Goal: Answer question/provide support: Answer question/provide support

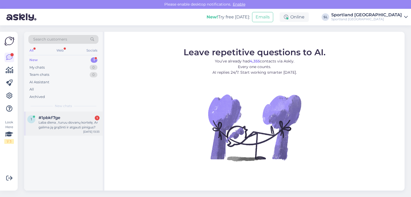
click at [74, 122] on div "Laba diena , turuu dovanų kortelę. Ar galima ją grąžinti ir atgauti pinigus?" at bounding box center [68, 125] width 61 height 10
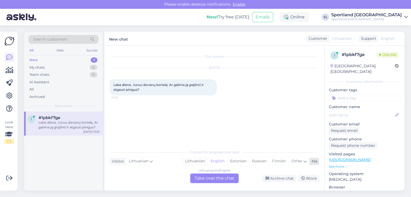
click at [197, 164] on div "Lithuanian" at bounding box center [194, 161] width 25 height 8
click at [207, 179] on div "Lithuanian to Lithuanian Take over the chat" at bounding box center [214, 179] width 48 height 10
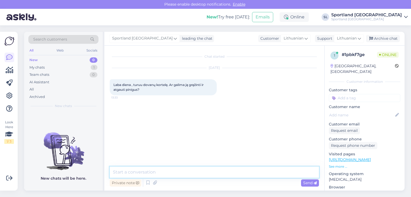
click at [181, 169] on textarea at bounding box center [214, 172] width 209 height 11
type textarea "Sveiki"
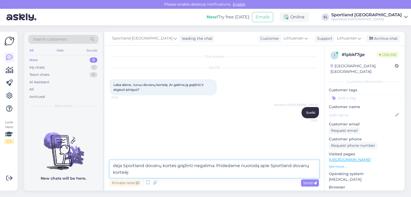
paste textarea "[URL][DOMAIN_NAME]"
type textarea "deja Sportland dovanų kortės grąžinti negalima. Pridedame nuorodą apie Sportlan…"
click at [311, 182] on span "Send" at bounding box center [310, 183] width 14 height 5
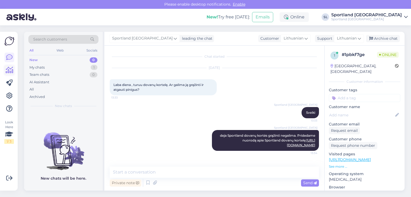
click at [9, 68] on icon at bounding box center [10, 70] width 8 height 6
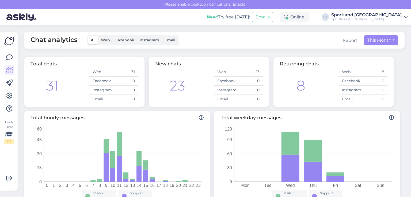
click at [10, 59] on icon at bounding box center [9, 57] width 6 height 6
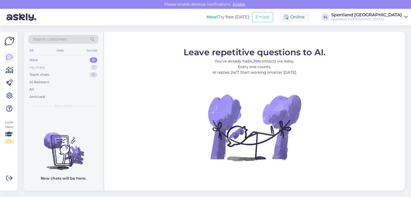
click at [42, 66] on div "My chats" at bounding box center [36, 67] width 15 height 5
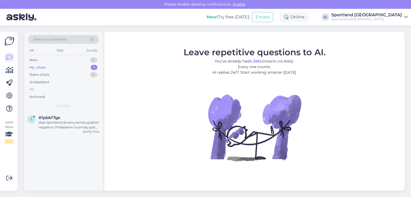
click at [47, 89] on div "All" at bounding box center [63, 89] width 70 height 7
